Goal: Communication & Community: Answer question/provide support

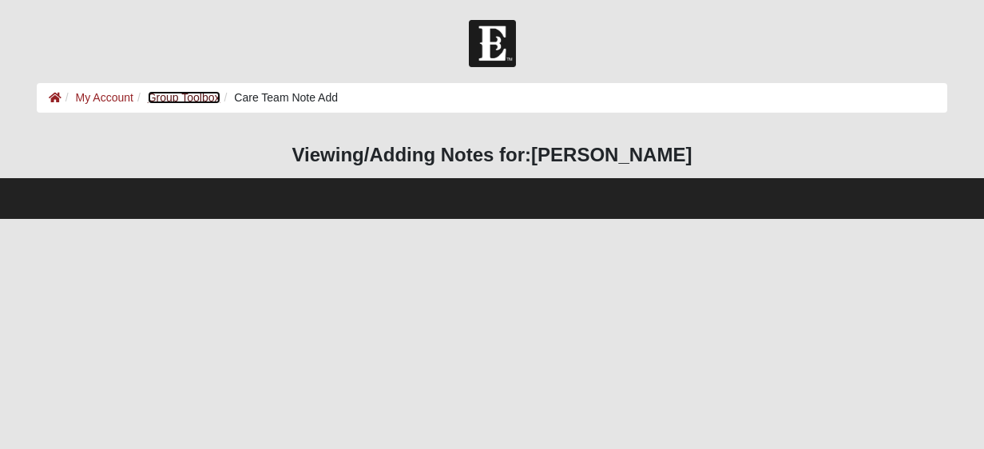
click at [208, 99] on link "Group Toolbox" at bounding box center [184, 97] width 73 height 13
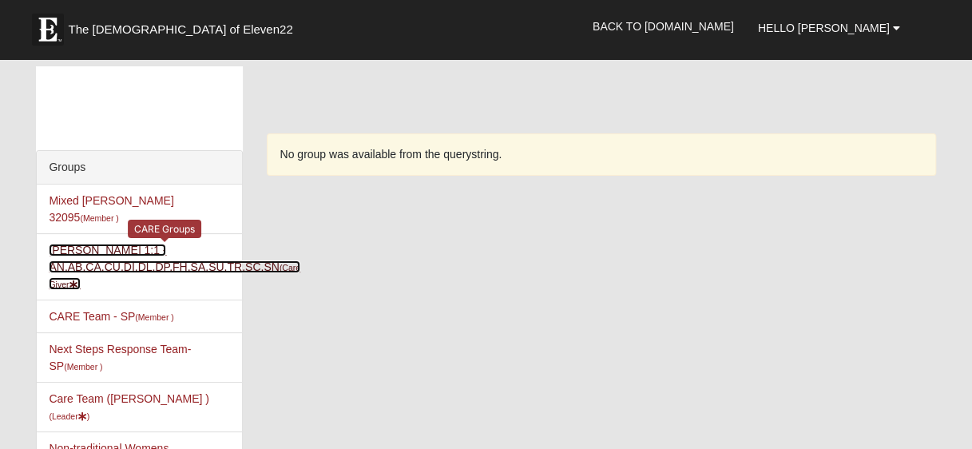
click at [115, 244] on link "[PERSON_NAME] 1:1 - AN,AB,CA,CU,DI,DL,DP,FH,SA,SU,TR,SC,SN (Care Giver )" at bounding box center [174, 267] width 251 height 46
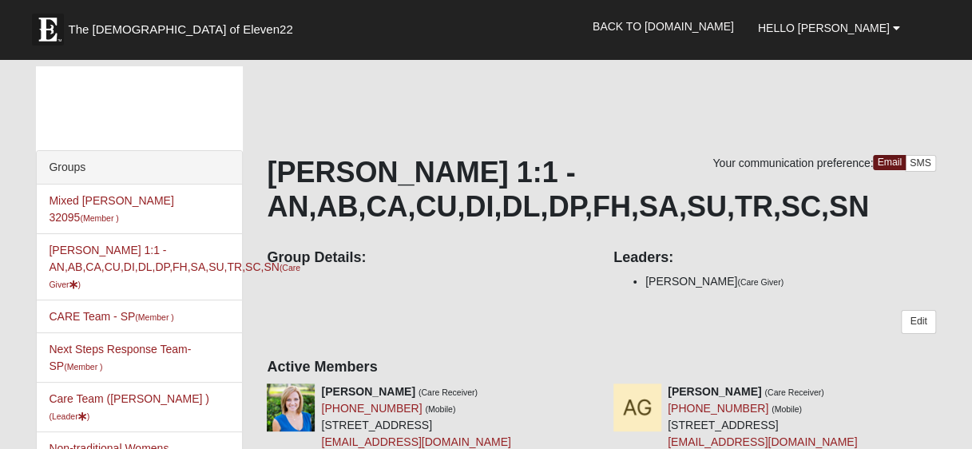
click at [833, 279] on li "Heather Watson (Care Giver)" at bounding box center [790, 281] width 291 height 17
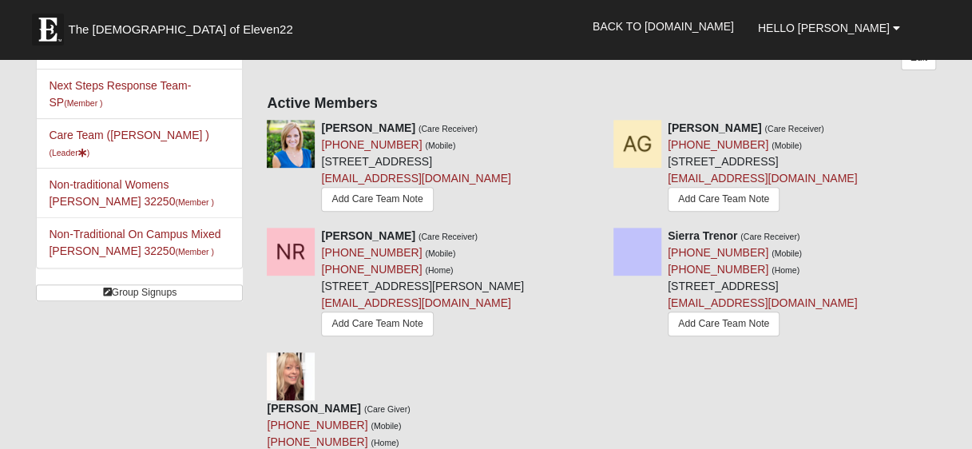
scroll to position [264, 0]
click at [115, 238] on li "Non-Traditional On Campus Mixed Durrance 32250 (Member )" at bounding box center [139, 241] width 205 height 50
click at [321, 211] on link "Add Care Team Note" at bounding box center [377, 198] width 112 height 25
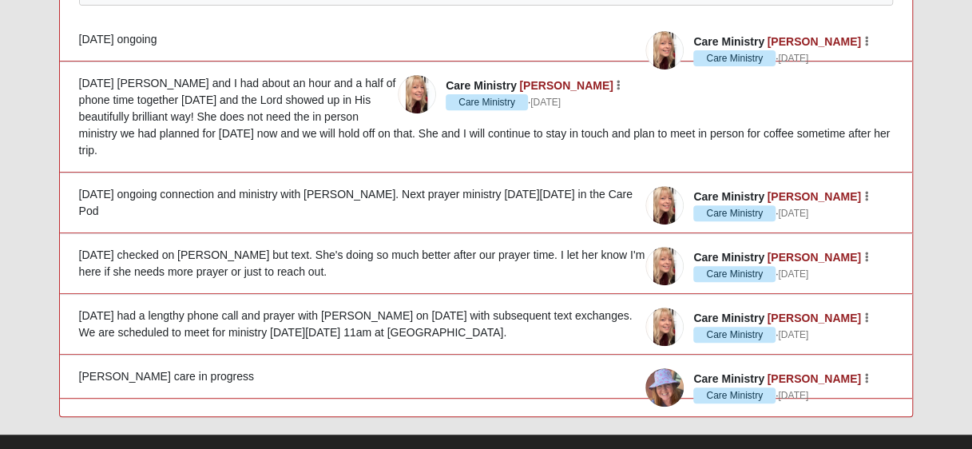
scroll to position [267, 0]
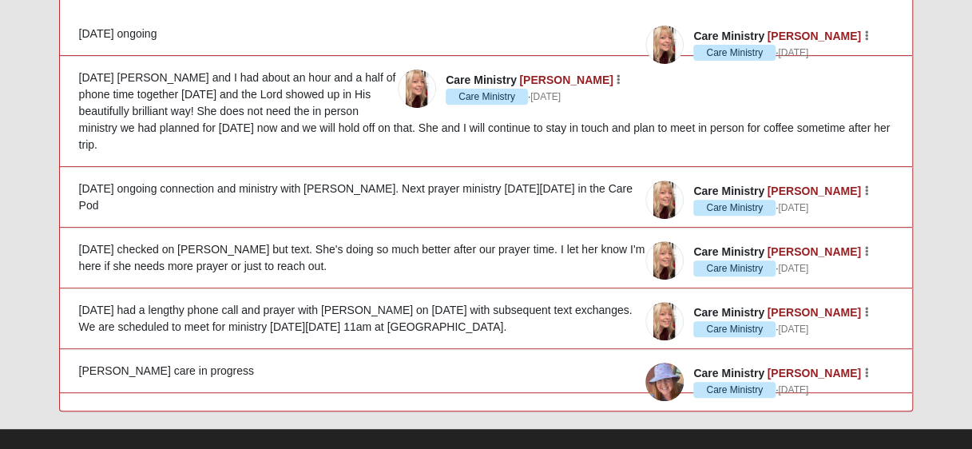
click at [583, 114] on div "9/16/25 Sarah and I had about an hour and a half of phone time together today a…" at bounding box center [486, 111] width 814 height 84
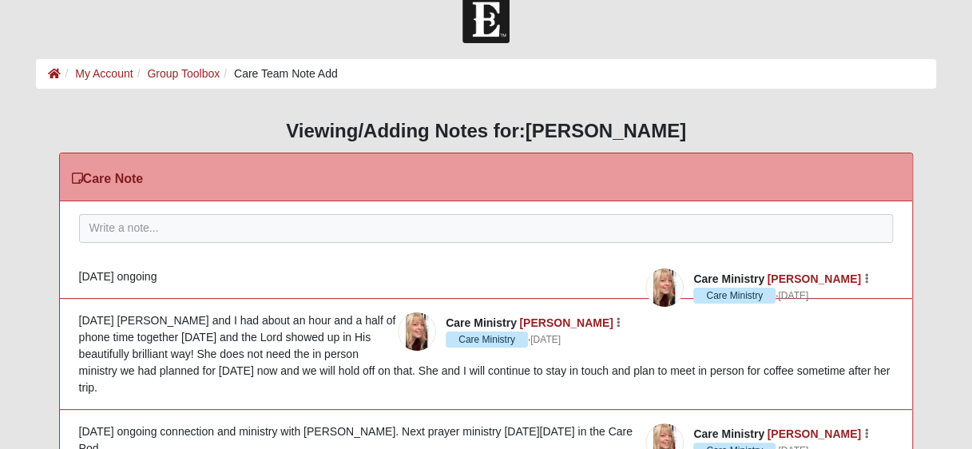
scroll to position [0, 0]
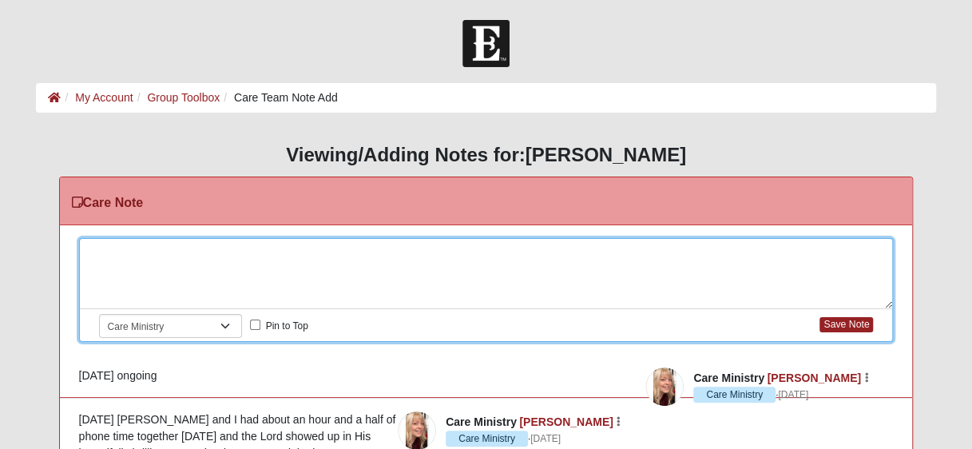
click at [198, 250] on div at bounding box center [486, 274] width 813 height 70
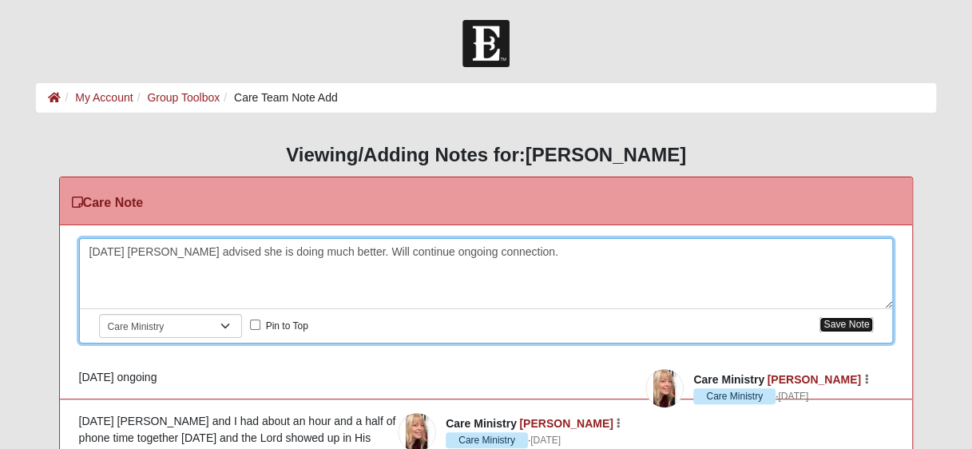
click at [832, 323] on button "Save Note" at bounding box center [845, 324] width 53 height 15
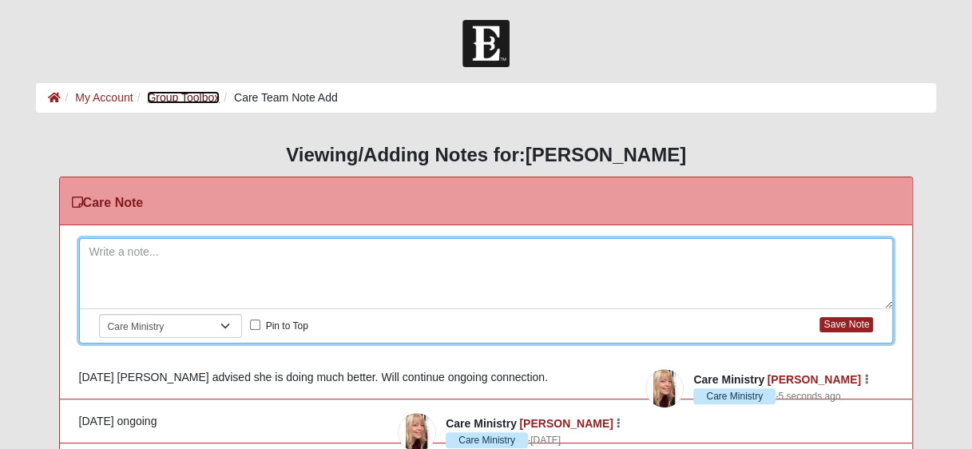
click at [193, 101] on link "Group Toolbox" at bounding box center [183, 97] width 73 height 13
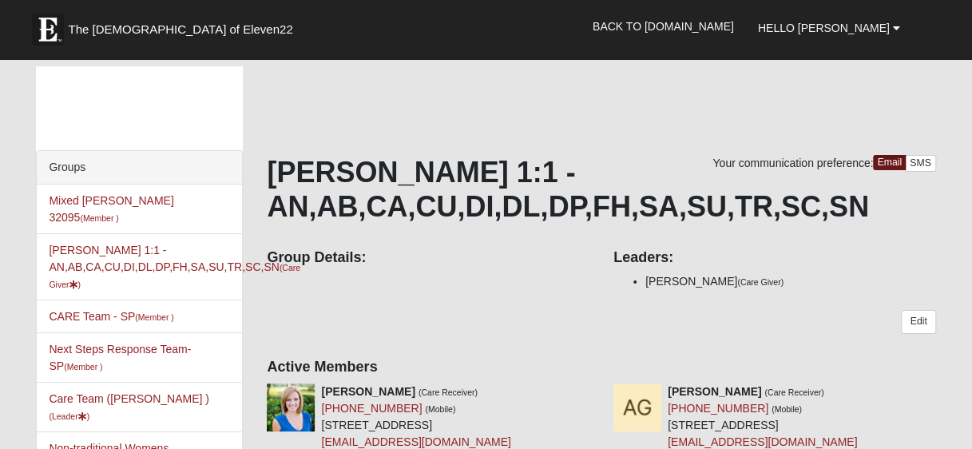
click at [846, 318] on div "Edit" at bounding box center [601, 328] width 668 height 37
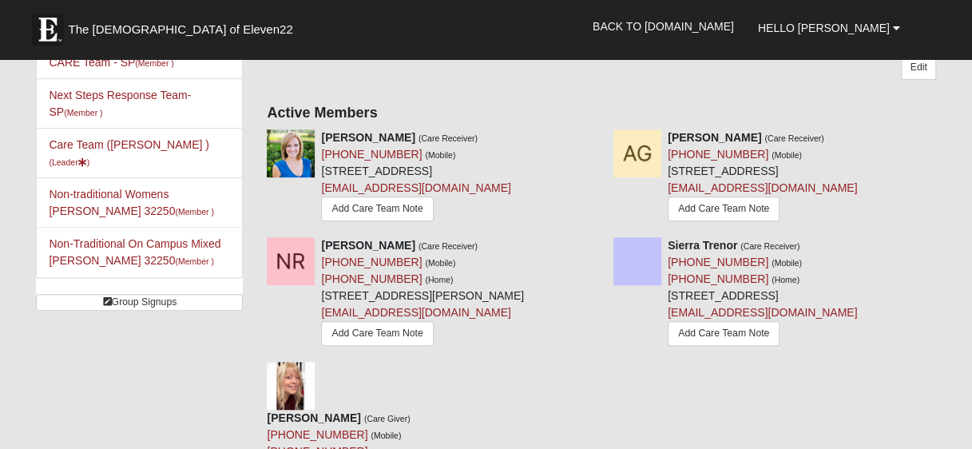
scroll to position [257, 0]
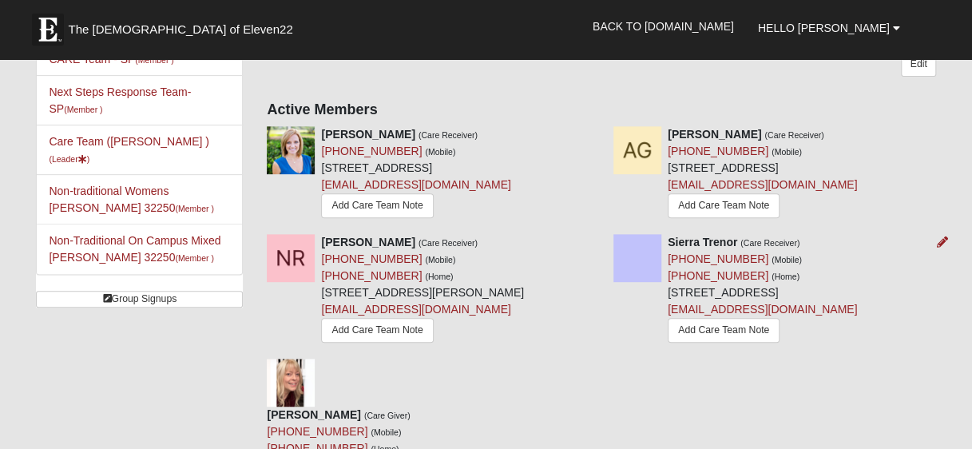
click at [880, 297] on div "Sierra Trenor (Care Receiver) (904) 625-5085 (Mobile) (904) 625-5085 (Home) 868…" at bounding box center [774, 290] width 346 height 113
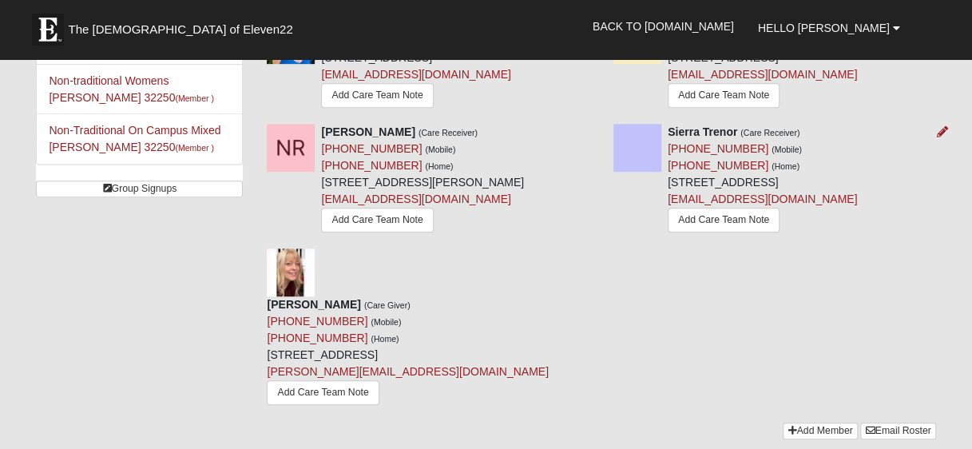
scroll to position [370, 0]
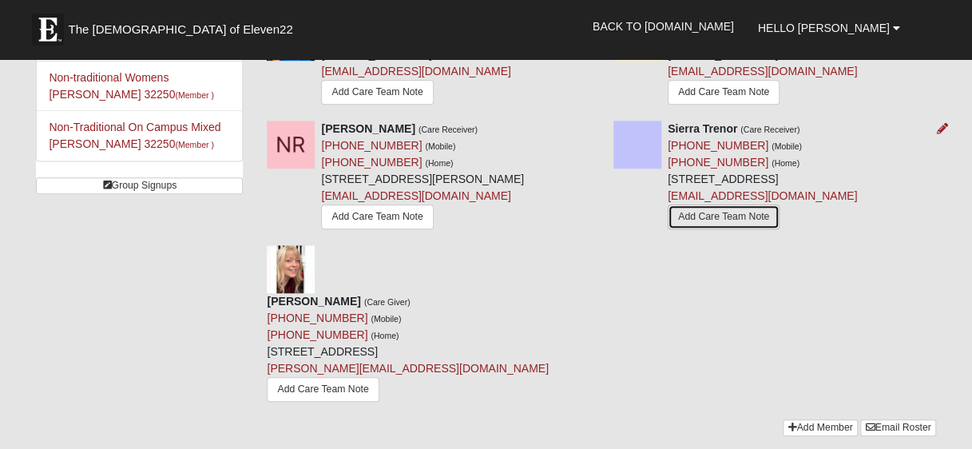
click at [677, 229] on link "Add Care Team Note" at bounding box center [723, 216] width 112 height 25
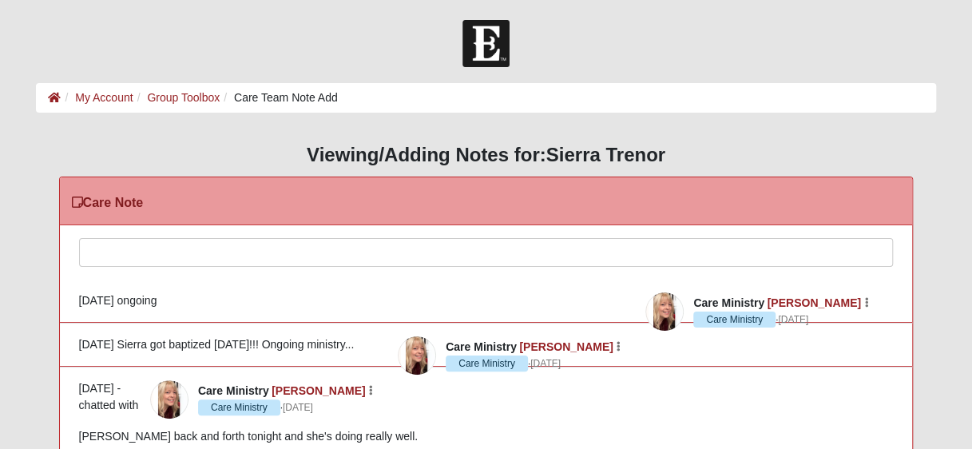
click at [307, 253] on div at bounding box center [486, 274] width 813 height 70
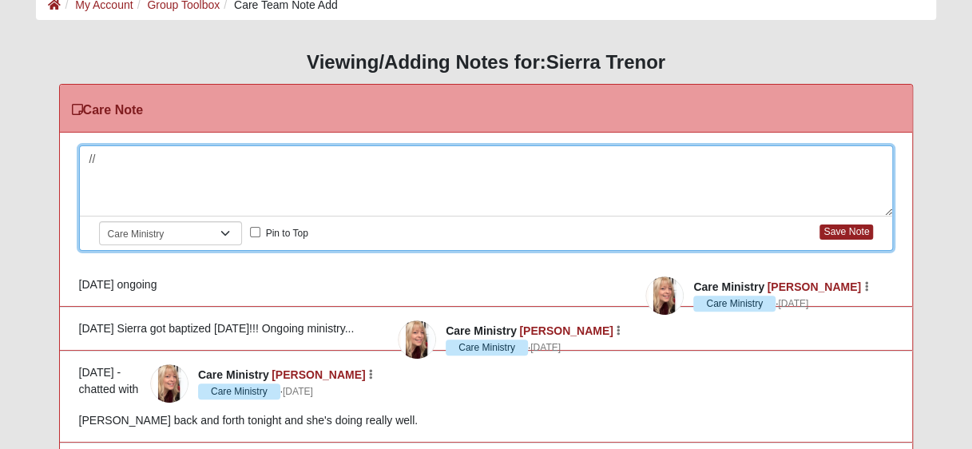
scroll to position [88, 0]
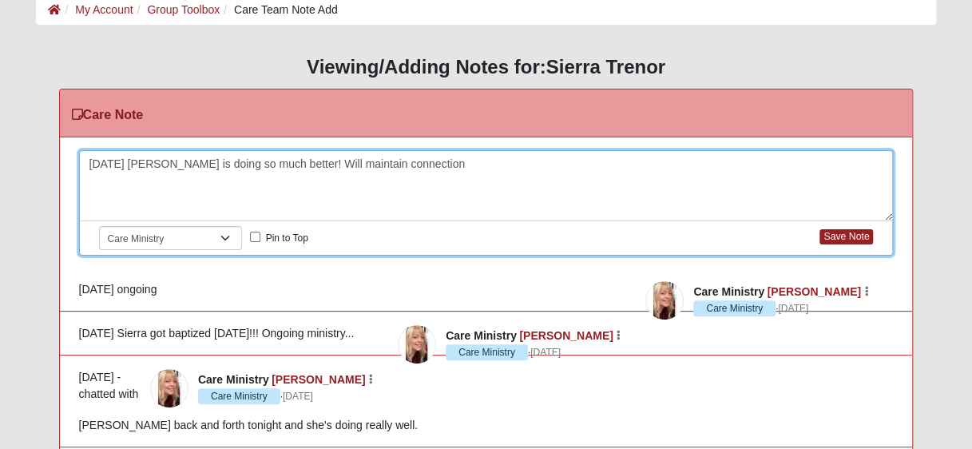
click at [346, 163] on div "10/3/25 Sierra is doing so much better! Will maintain connection" at bounding box center [486, 186] width 813 height 70
click at [426, 160] on div "10/3/25 Sierra is doing so much better! Will continue connection" at bounding box center [486, 186] width 813 height 70
click at [833, 241] on button "Save Note" at bounding box center [845, 236] width 53 height 15
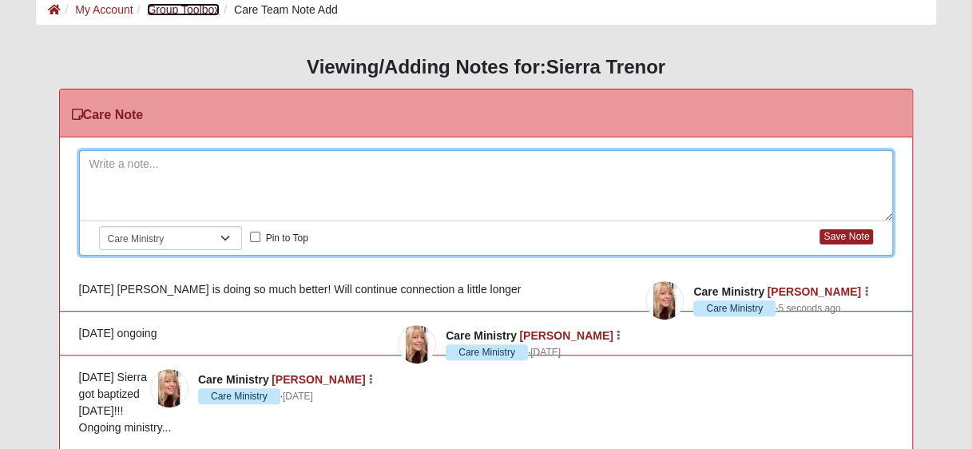
click at [188, 8] on link "Group Toolbox" at bounding box center [183, 9] width 73 height 13
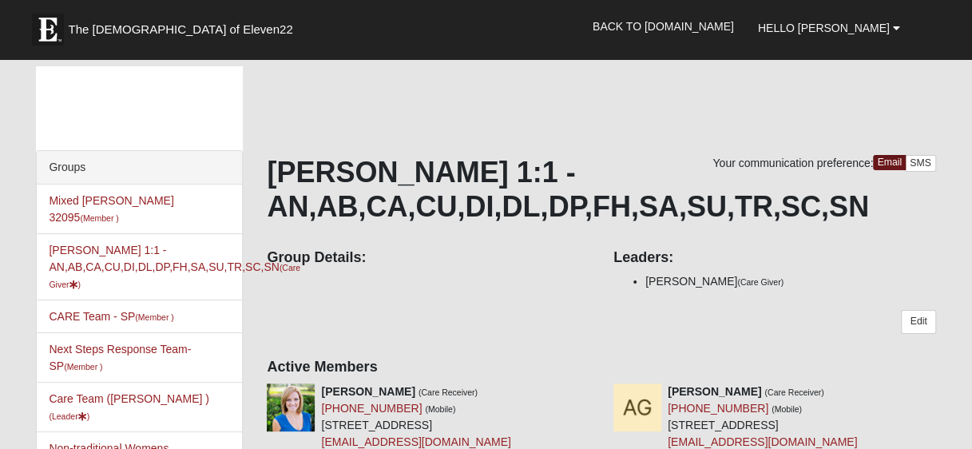
click at [509, 298] on div "Group Details: Leaders: Heather Watson (Care Giver)" at bounding box center [601, 268] width 692 height 60
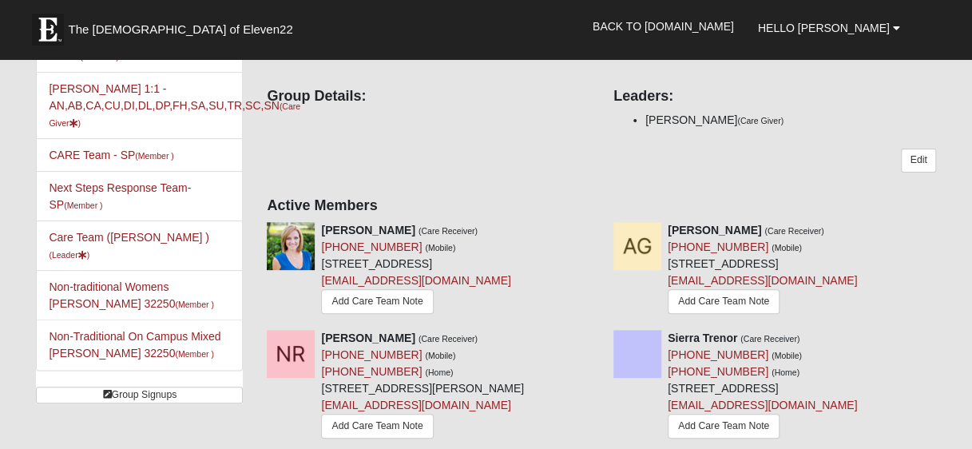
scroll to position [176, 0]
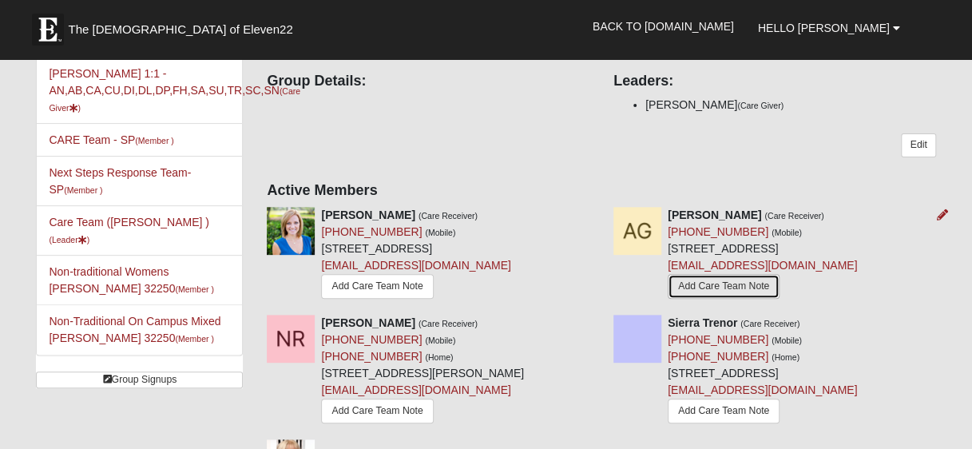
click at [746, 287] on link "Add Care Team Note" at bounding box center [723, 286] width 112 height 25
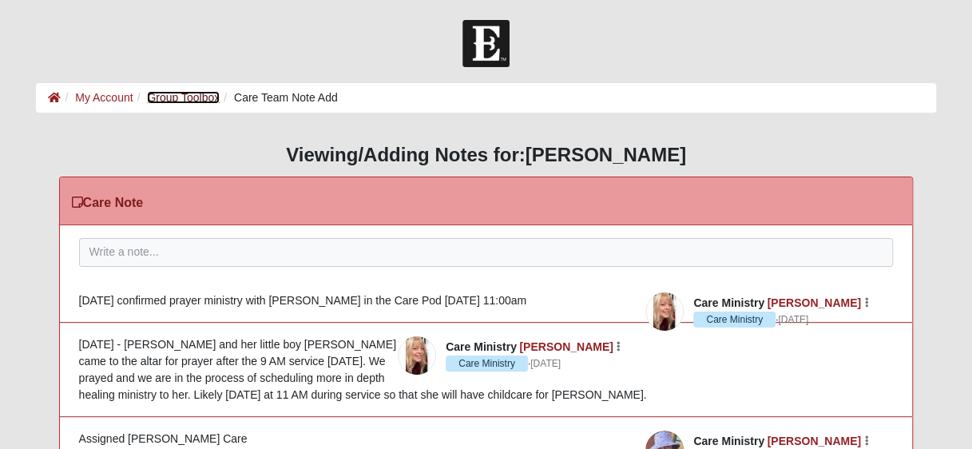
click at [192, 101] on link "Group Toolbox" at bounding box center [183, 97] width 73 height 13
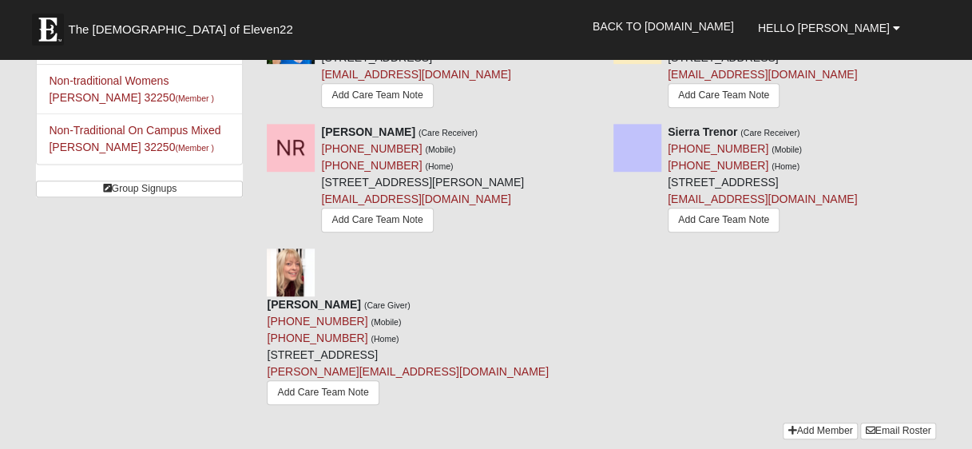
scroll to position [370, 0]
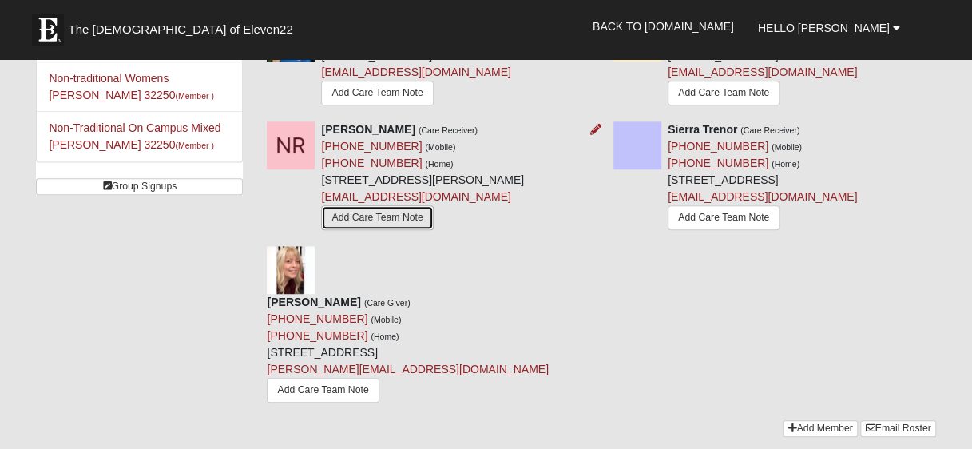
click at [321, 230] on link "Add Care Team Note" at bounding box center [377, 217] width 112 height 25
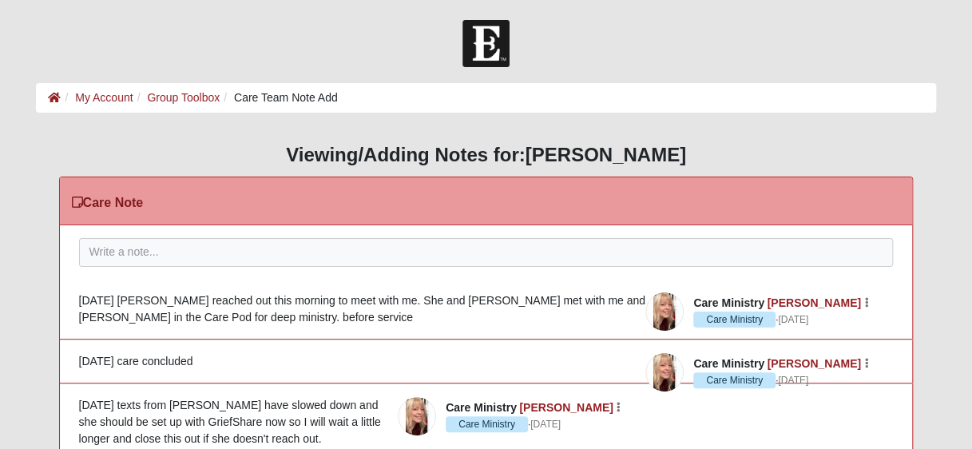
click at [219, 319] on div "9/25/25 Nathaly reached out this morning to meet with me. She and Javier met wi…" at bounding box center [486, 309] width 814 height 34
click at [868, 303] on icon "button" at bounding box center [866, 303] width 4 height 10
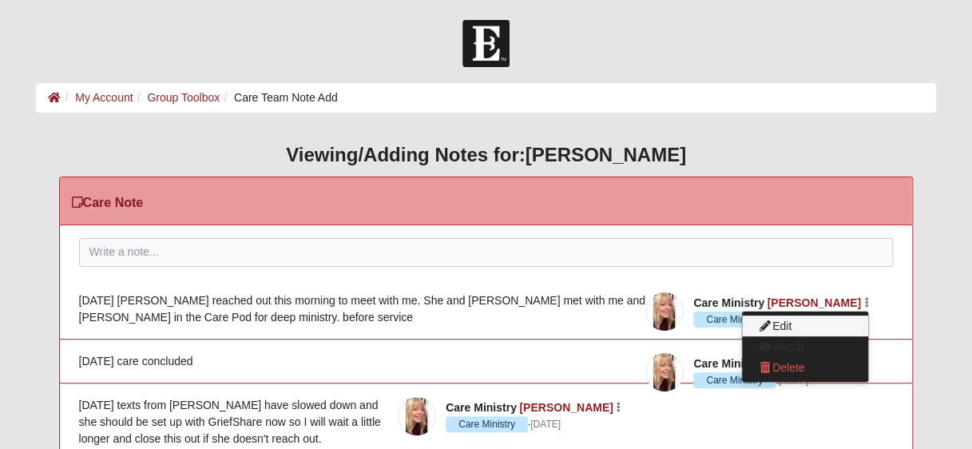
click at [780, 325] on button "Edit" at bounding box center [805, 325] width 126 height 21
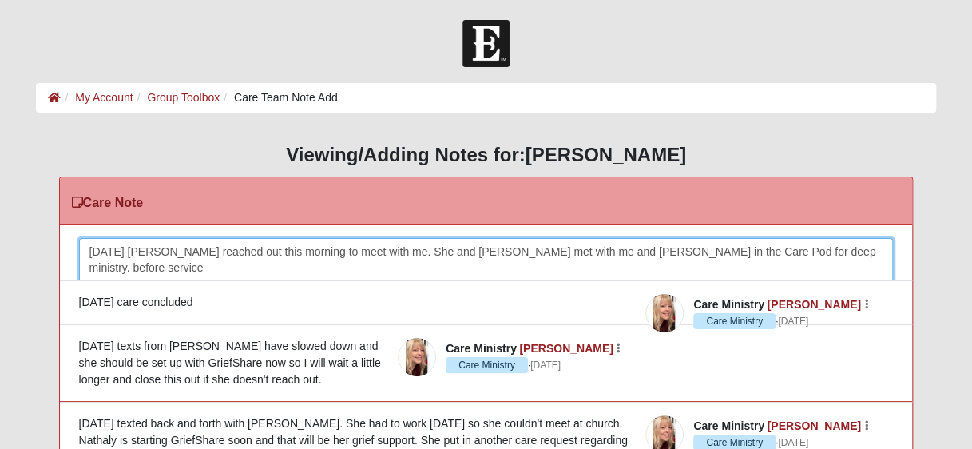
scroll to position [26, 0]
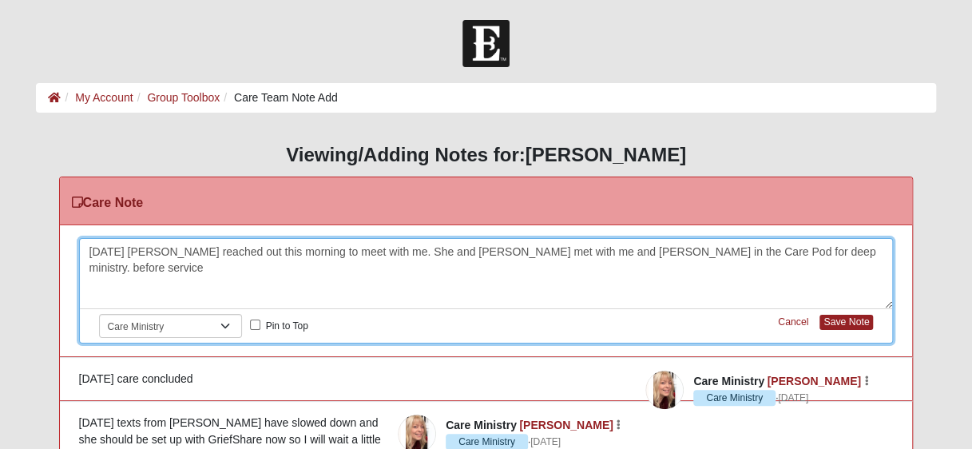
click at [792, 251] on div "9/25/25 Nathaly reached out this morning to meet with me. She and Javier met wi…" at bounding box center [486, 274] width 813 height 70
click at [861, 250] on div "9/25/25 Nathaly reached out this morning to meet with me. She and Javier met wi…" at bounding box center [486, 274] width 813 height 70
click at [857, 323] on button "Save Note" at bounding box center [845, 322] width 53 height 15
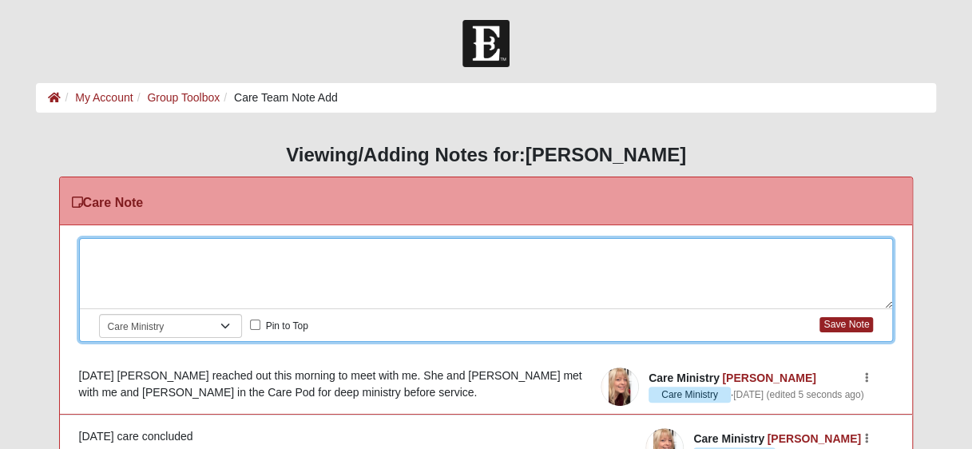
click at [270, 249] on div at bounding box center [486, 274] width 813 height 70
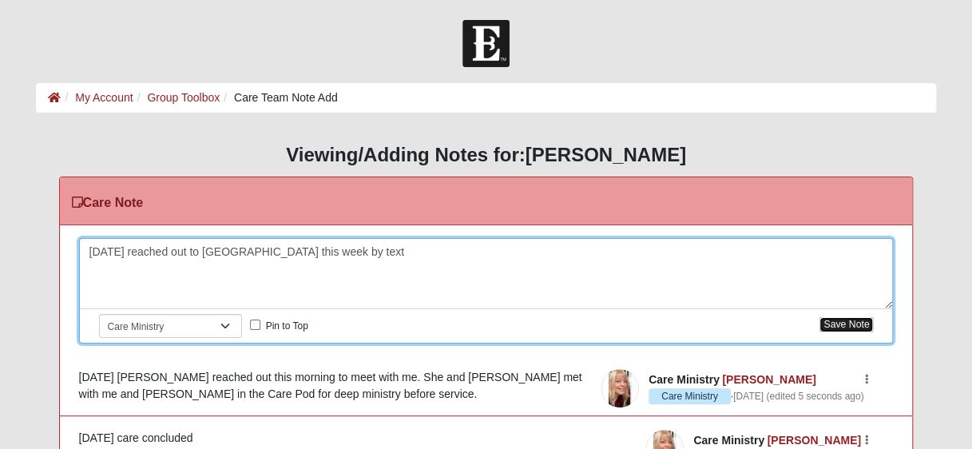
click at [842, 322] on button "Save Note" at bounding box center [845, 324] width 53 height 15
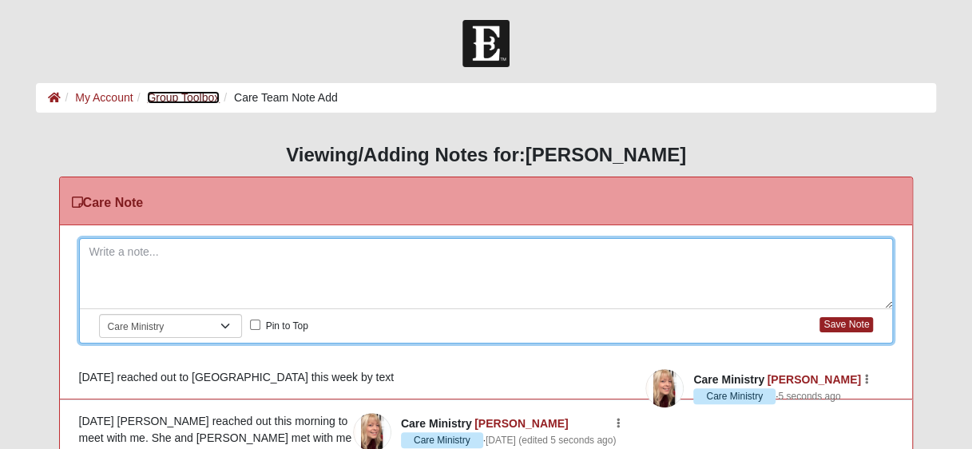
click at [188, 93] on link "Group Toolbox" at bounding box center [183, 97] width 73 height 13
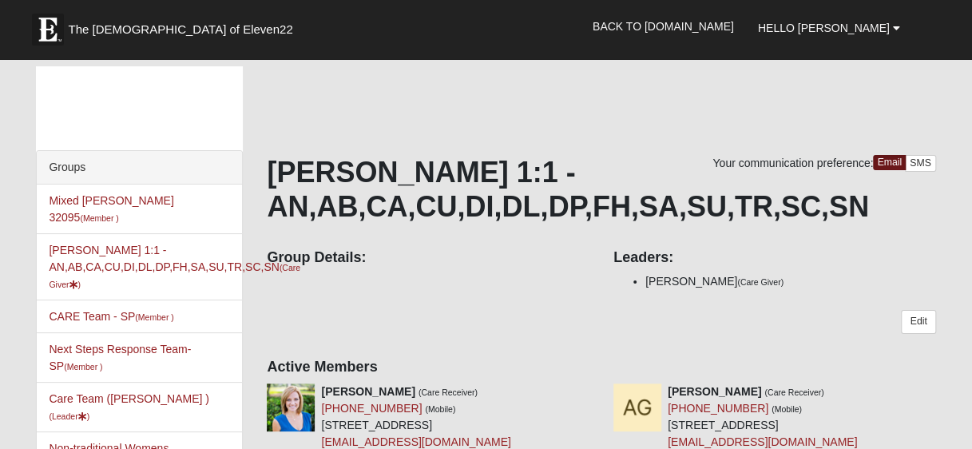
click at [827, 322] on div "Edit" at bounding box center [601, 328] width 668 height 37
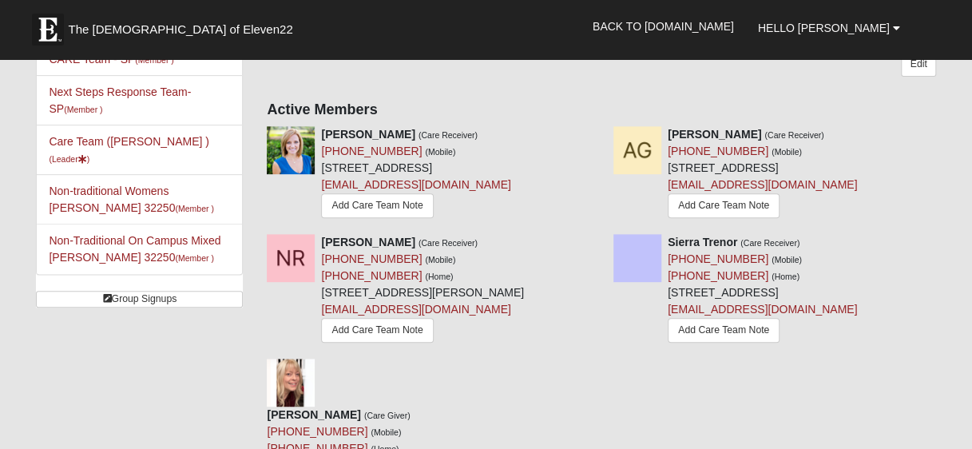
scroll to position [254, 0]
